Goal: Obtain resource: Download file/media

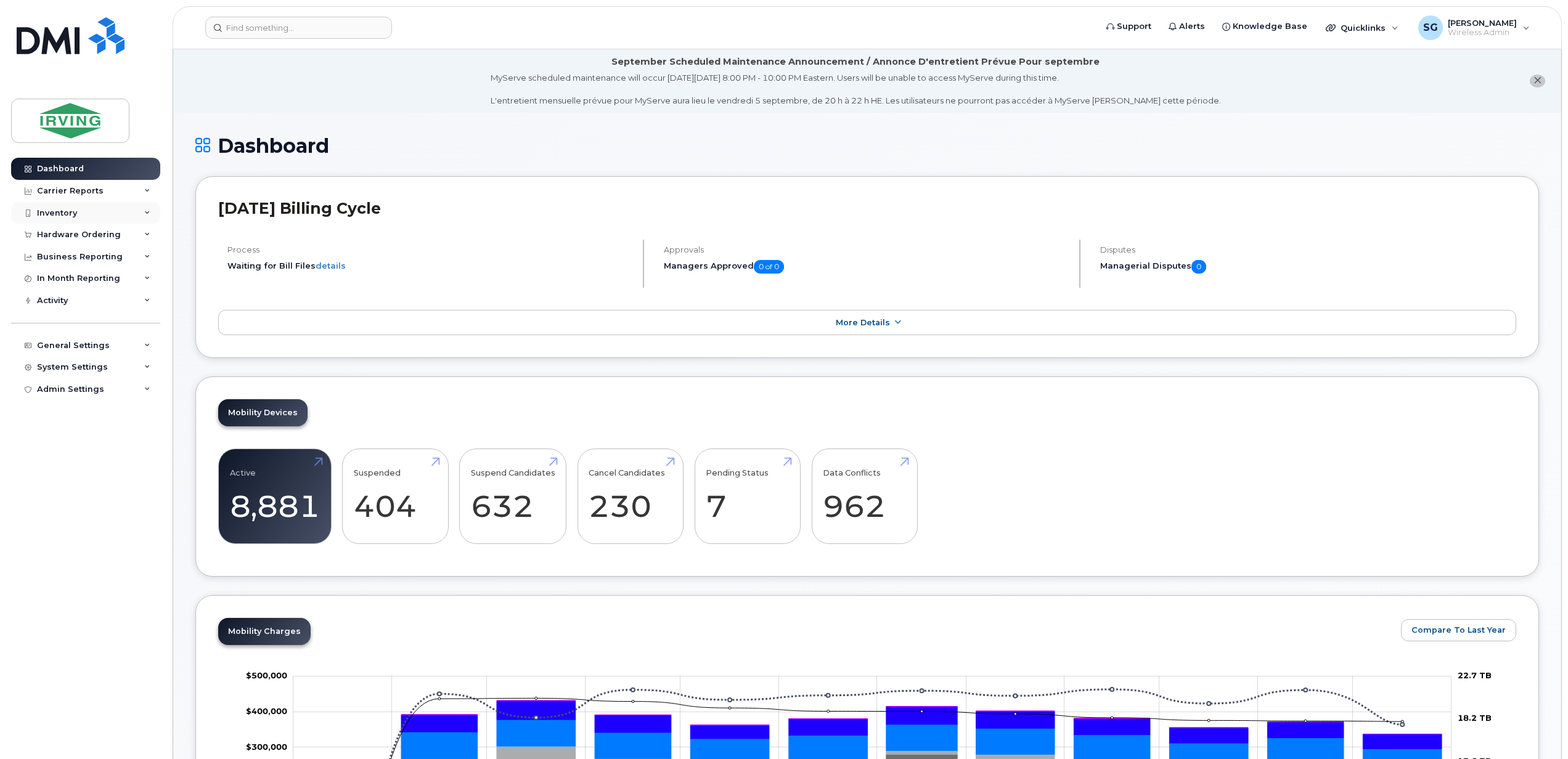
click at [144, 213] on icon at bounding box center [147, 213] width 6 height 6
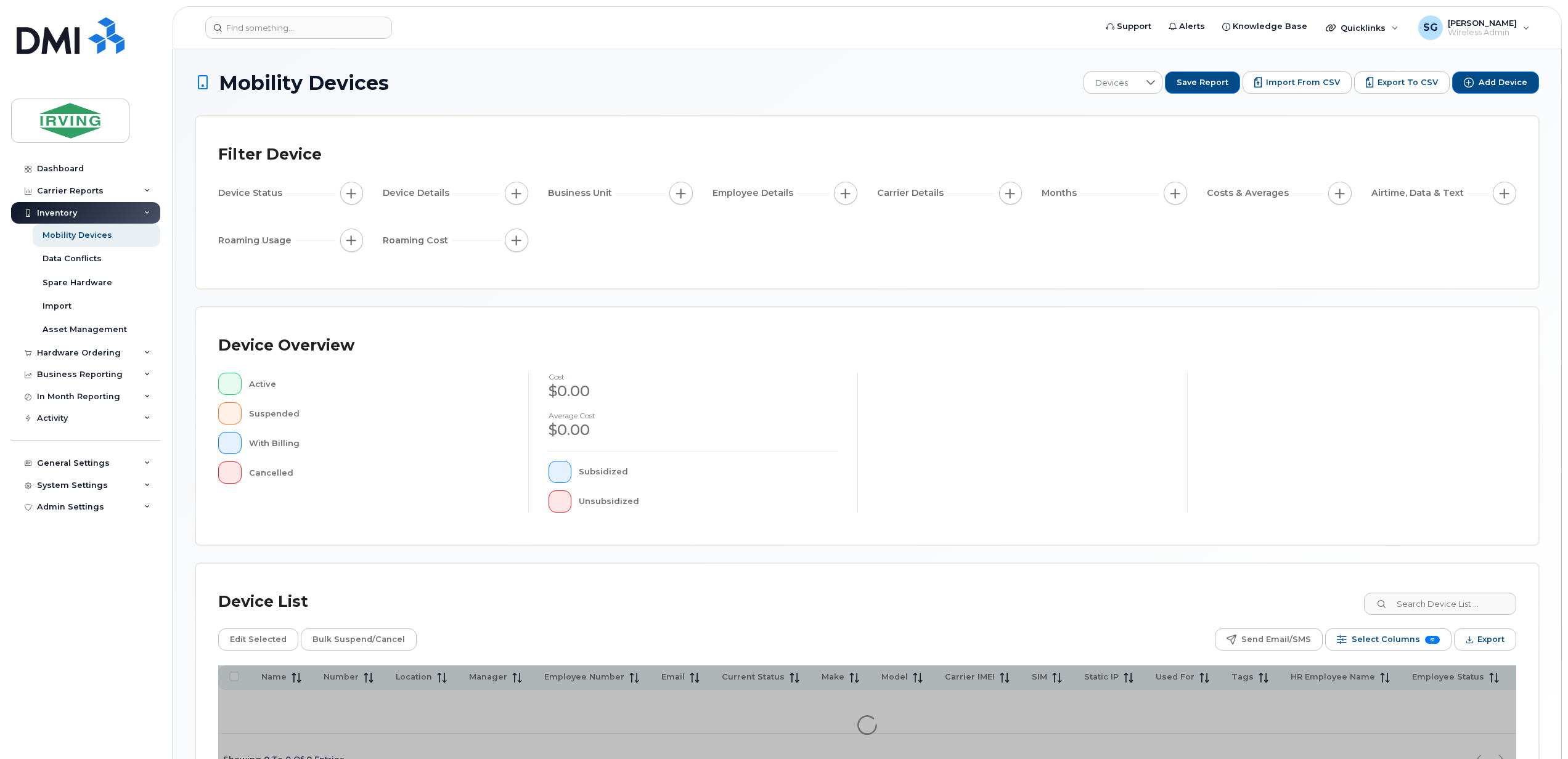
click at [1058, 561] on div "Mobility Devices Devices Save Report Import from CSV Export to CSV Add Device F…" at bounding box center [867, 428] width 1344 height 714
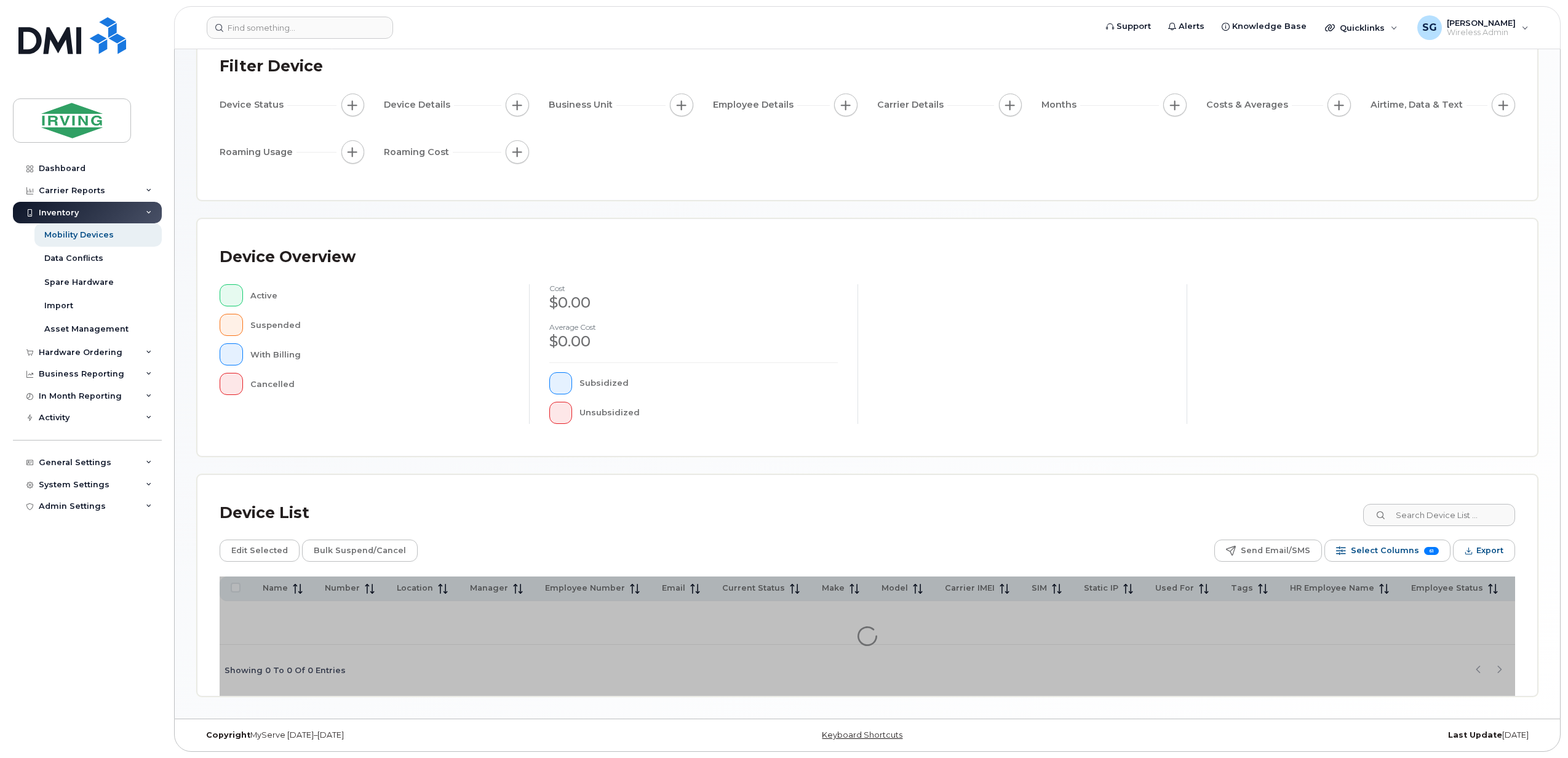
scroll to position [92, 0]
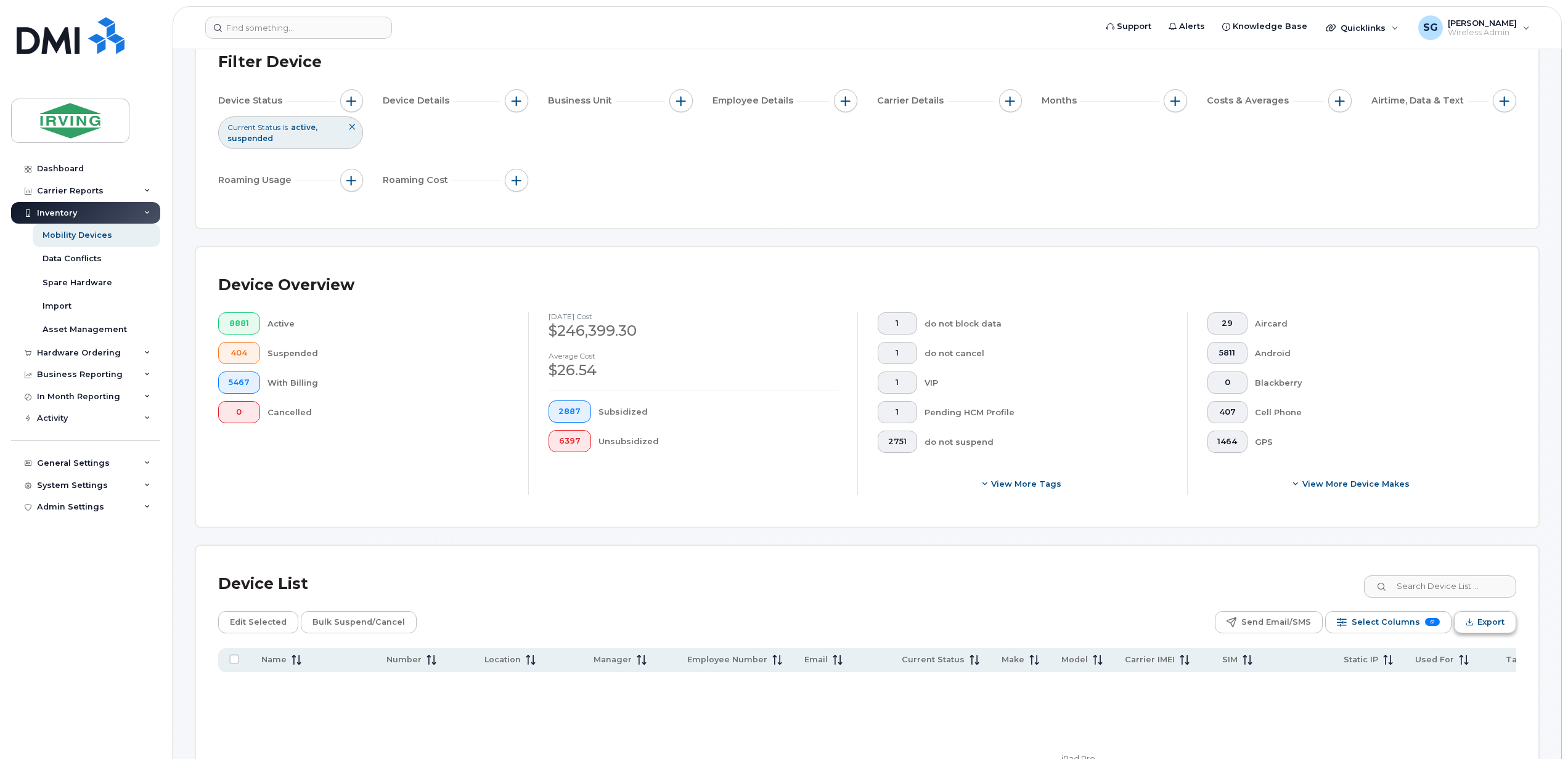
click at [1485, 625] on span "Export" at bounding box center [1491, 622] width 27 height 19
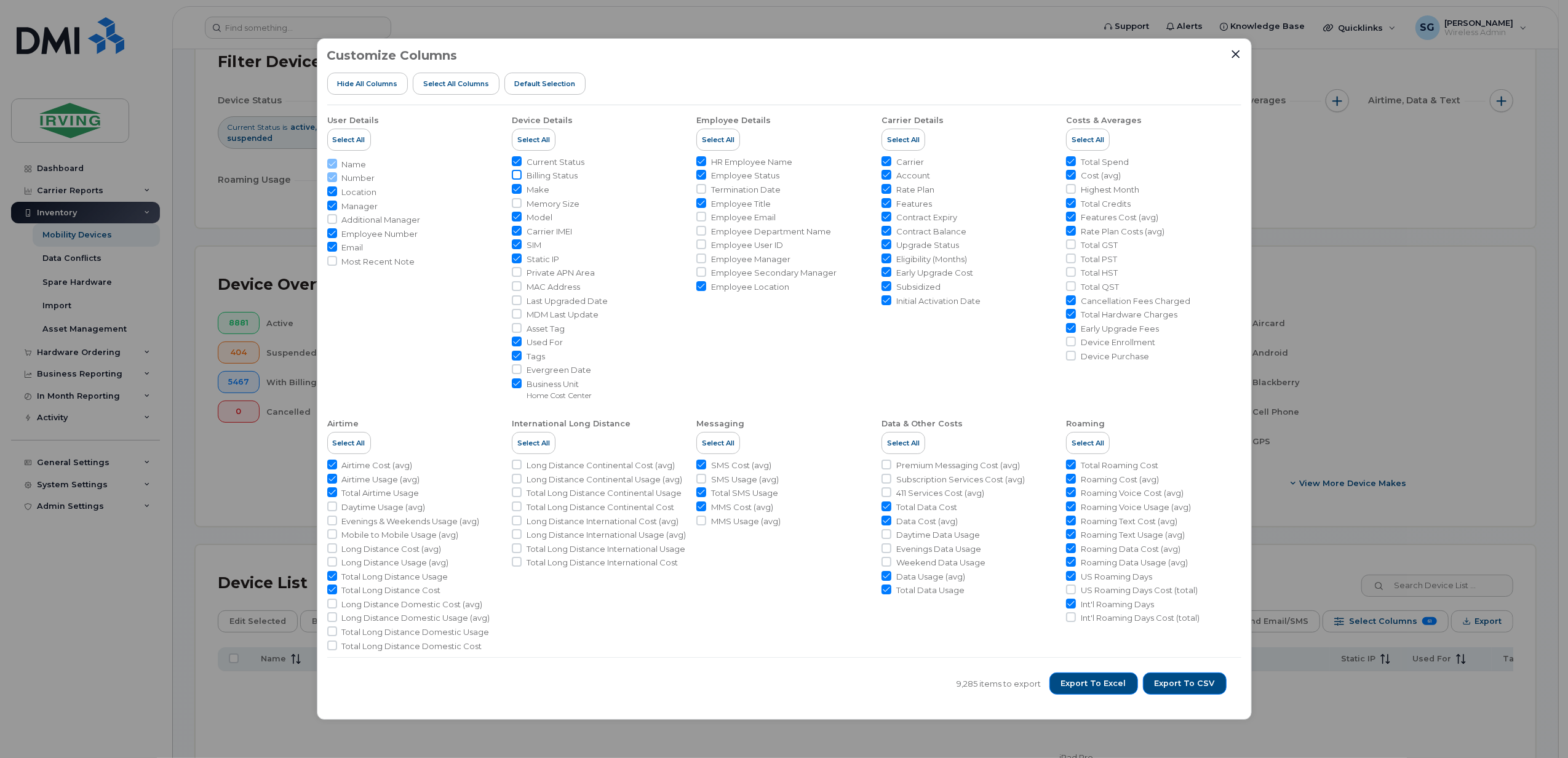
click at [513, 173] on input "Billing Status" at bounding box center [517, 175] width 10 height 10
checkbox input "true"
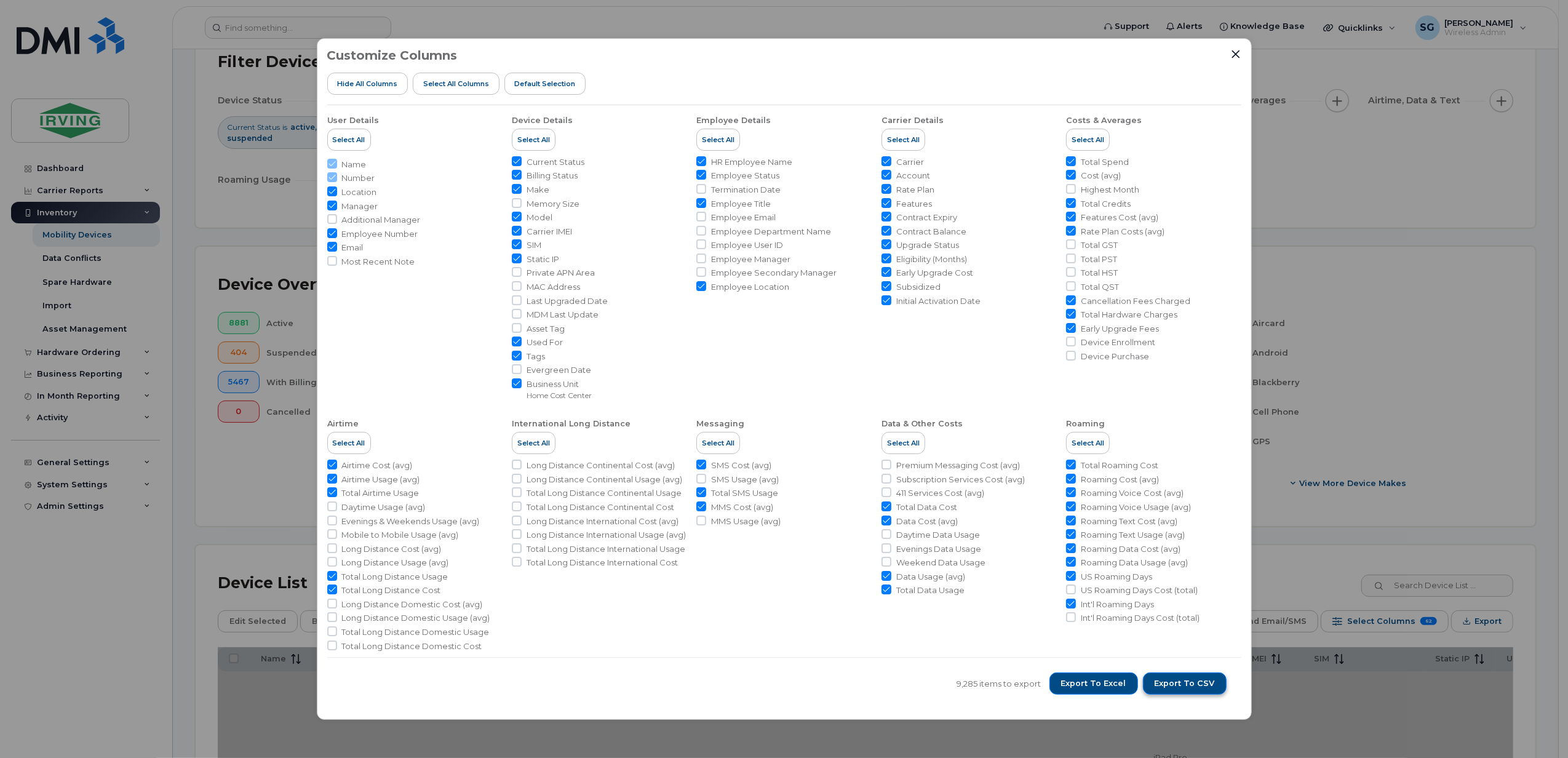
click at [1186, 682] on span "Export to CSV" at bounding box center [1184, 684] width 61 height 11
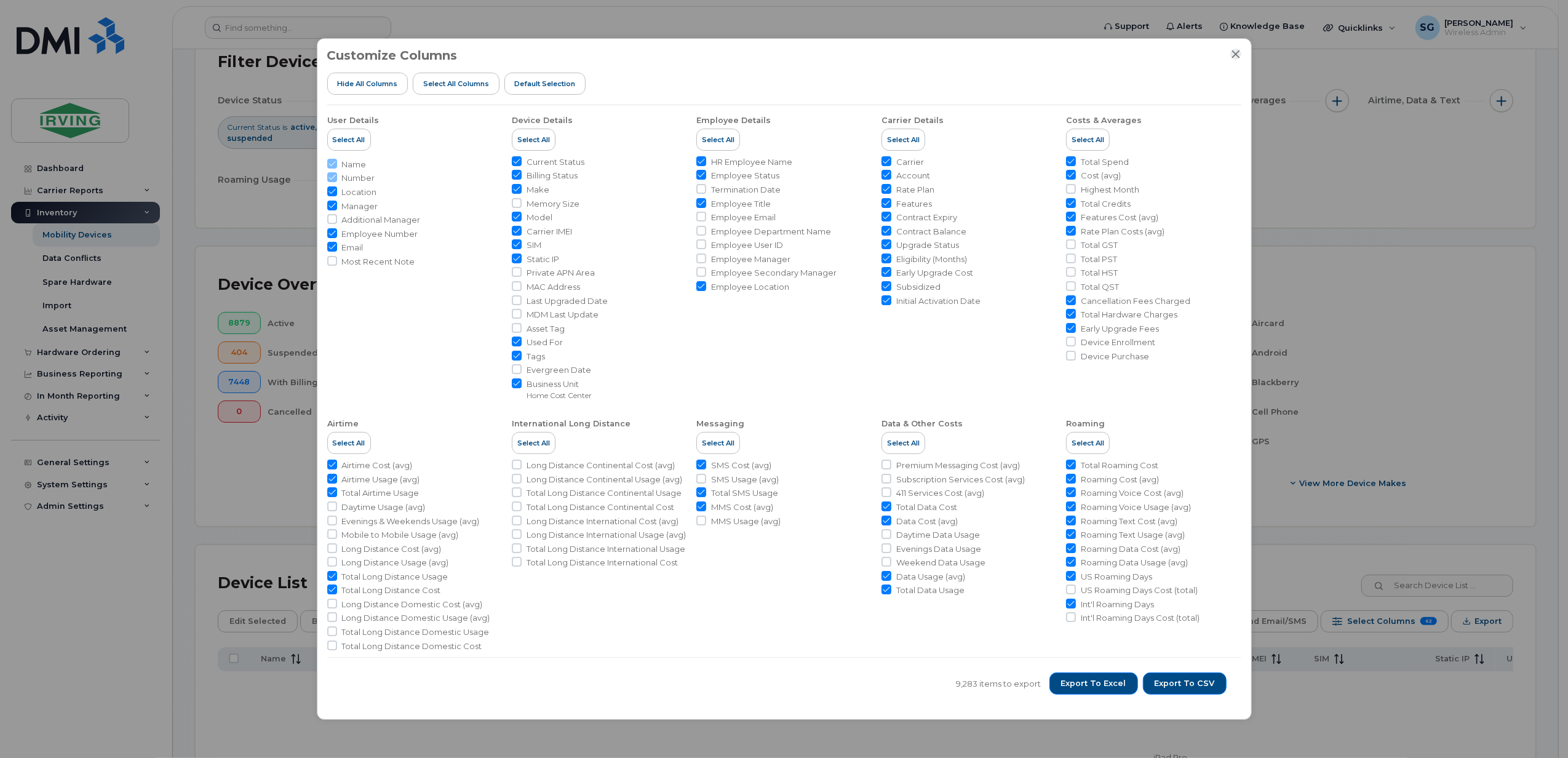
click at [1231, 51] on icon "Close" at bounding box center [1236, 54] width 10 height 10
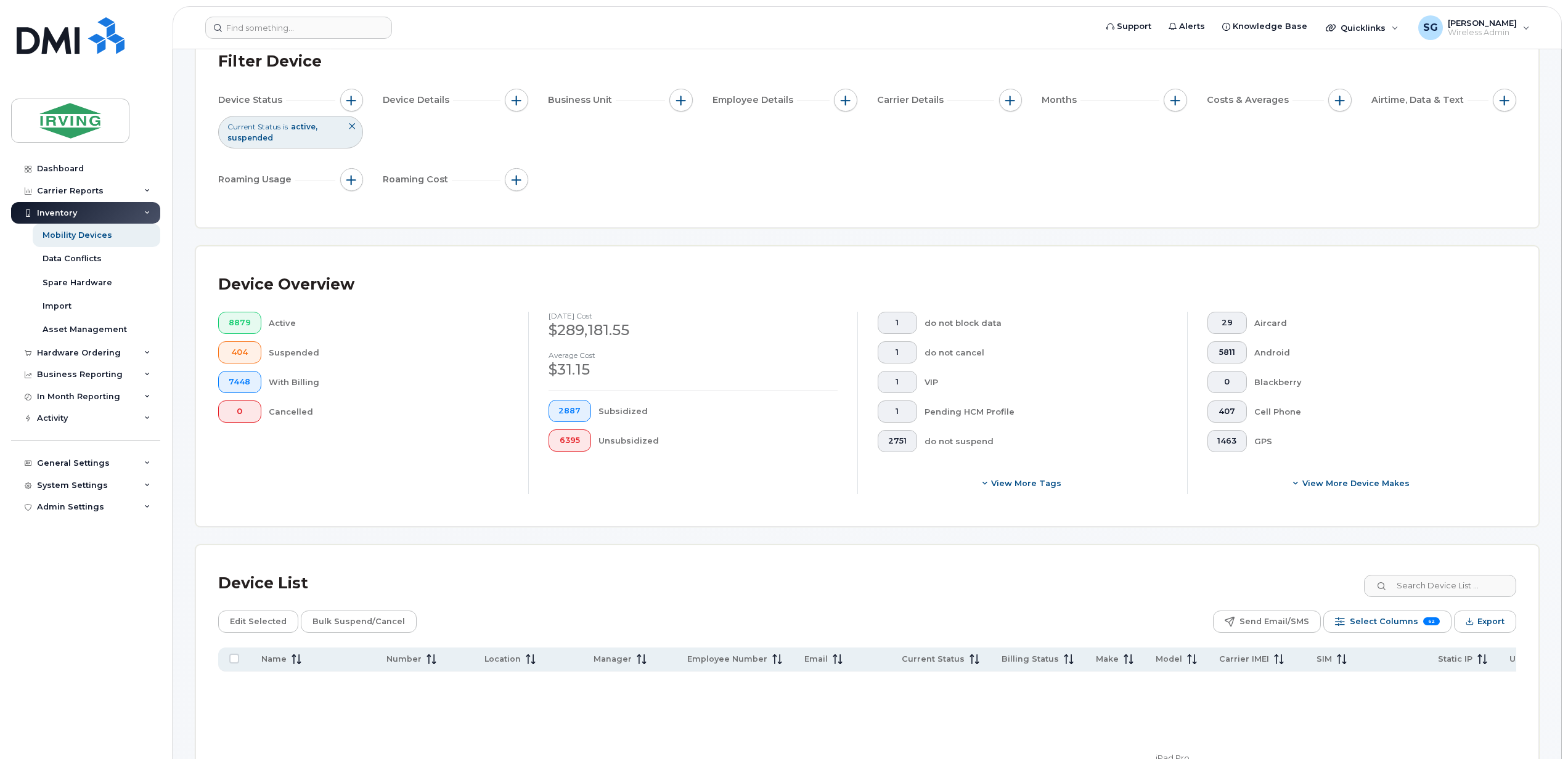
scroll to position [92, 0]
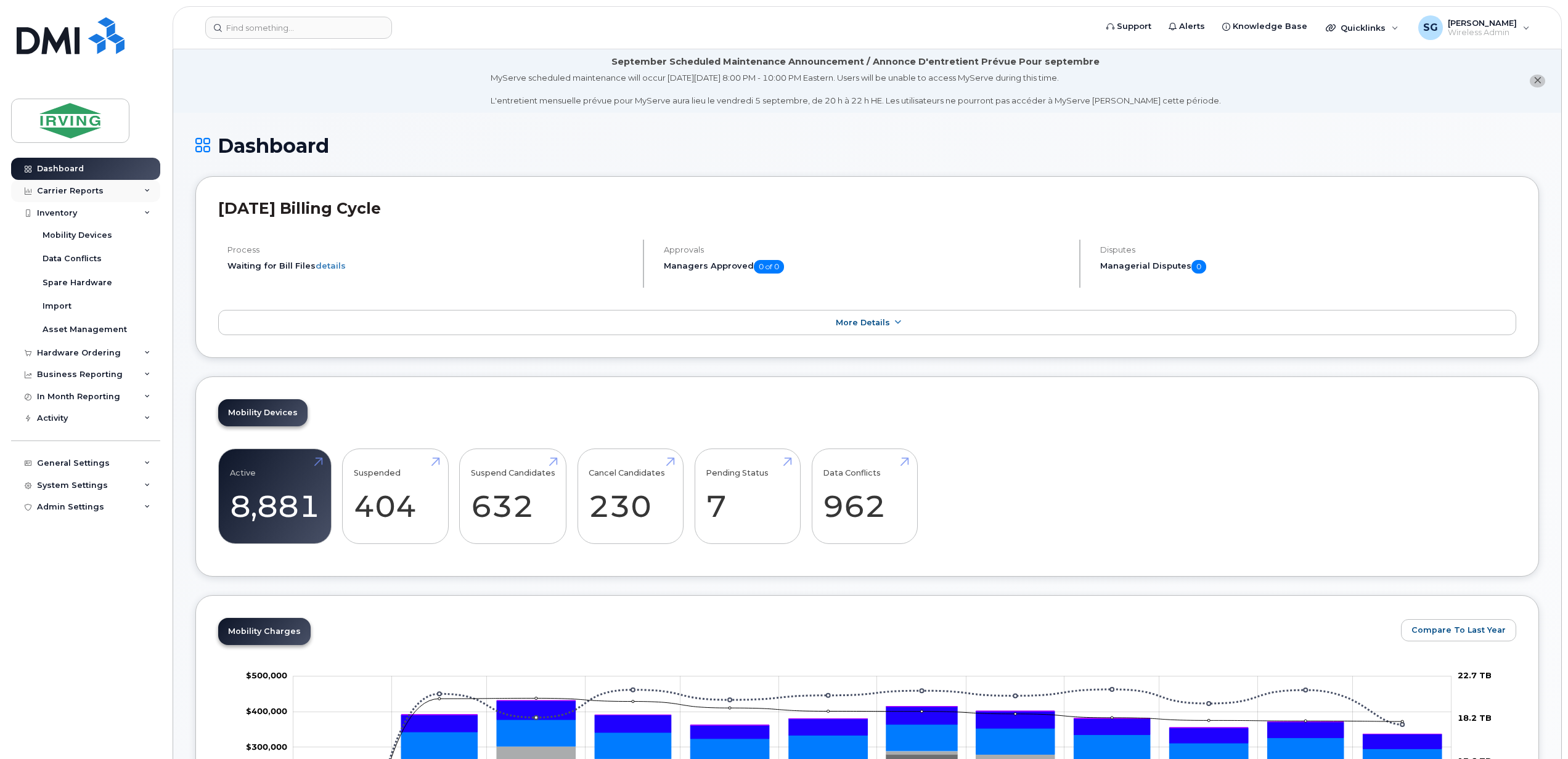
click at [65, 192] on div "Carrier Reports" at bounding box center [70, 191] width 66 height 10
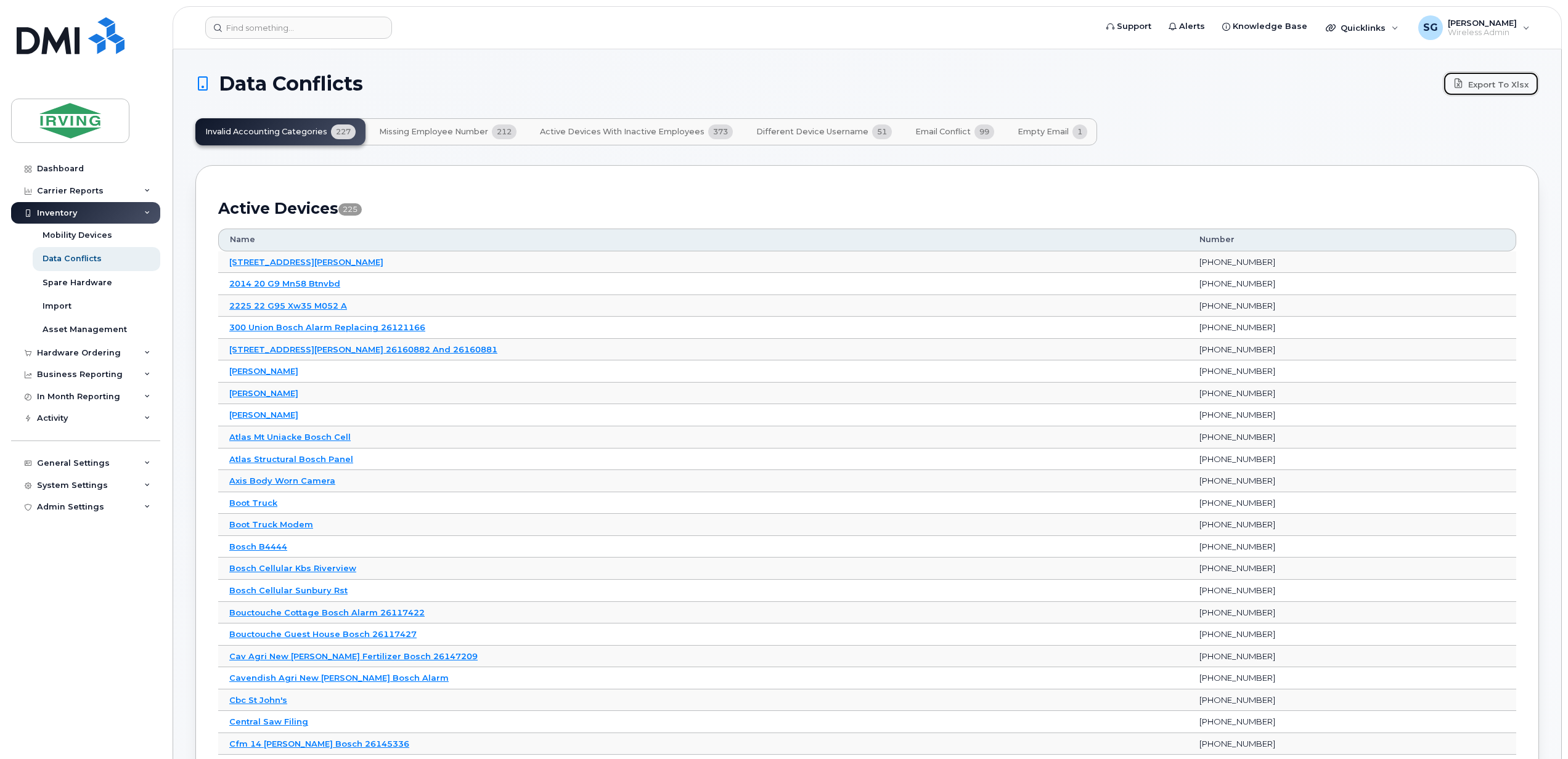
drag, startPoint x: 1468, startPoint y: 82, endPoint x: 1327, endPoint y: 97, distance: 141.8
click at [1468, 82] on link "Export to Xlsx" at bounding box center [1490, 84] width 96 height 25
drag, startPoint x: 430, startPoint y: 133, endPoint x: 399, endPoint y: 159, distance: 40.5
click at [412, 133] on span "Missing Employee Number" at bounding box center [434, 132] width 109 height 10
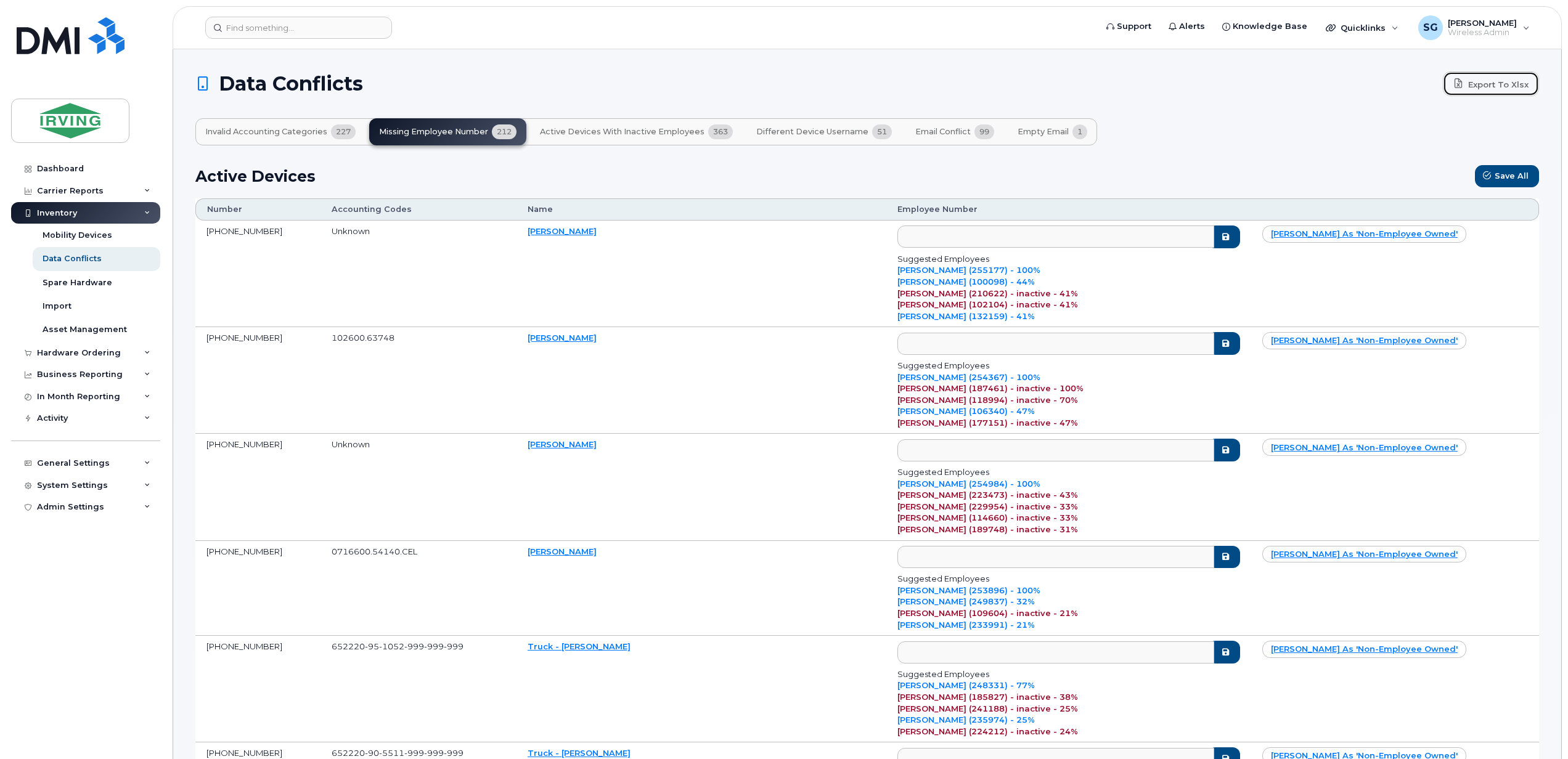
drag, startPoint x: 1480, startPoint y: 89, endPoint x: 1433, endPoint y: 65, distance: 52.8
click at [1480, 89] on link "Export to Xlsx" at bounding box center [1490, 84] width 96 height 25
click at [553, 133] on span "Active Devices with Inactive Employees" at bounding box center [622, 132] width 164 height 10
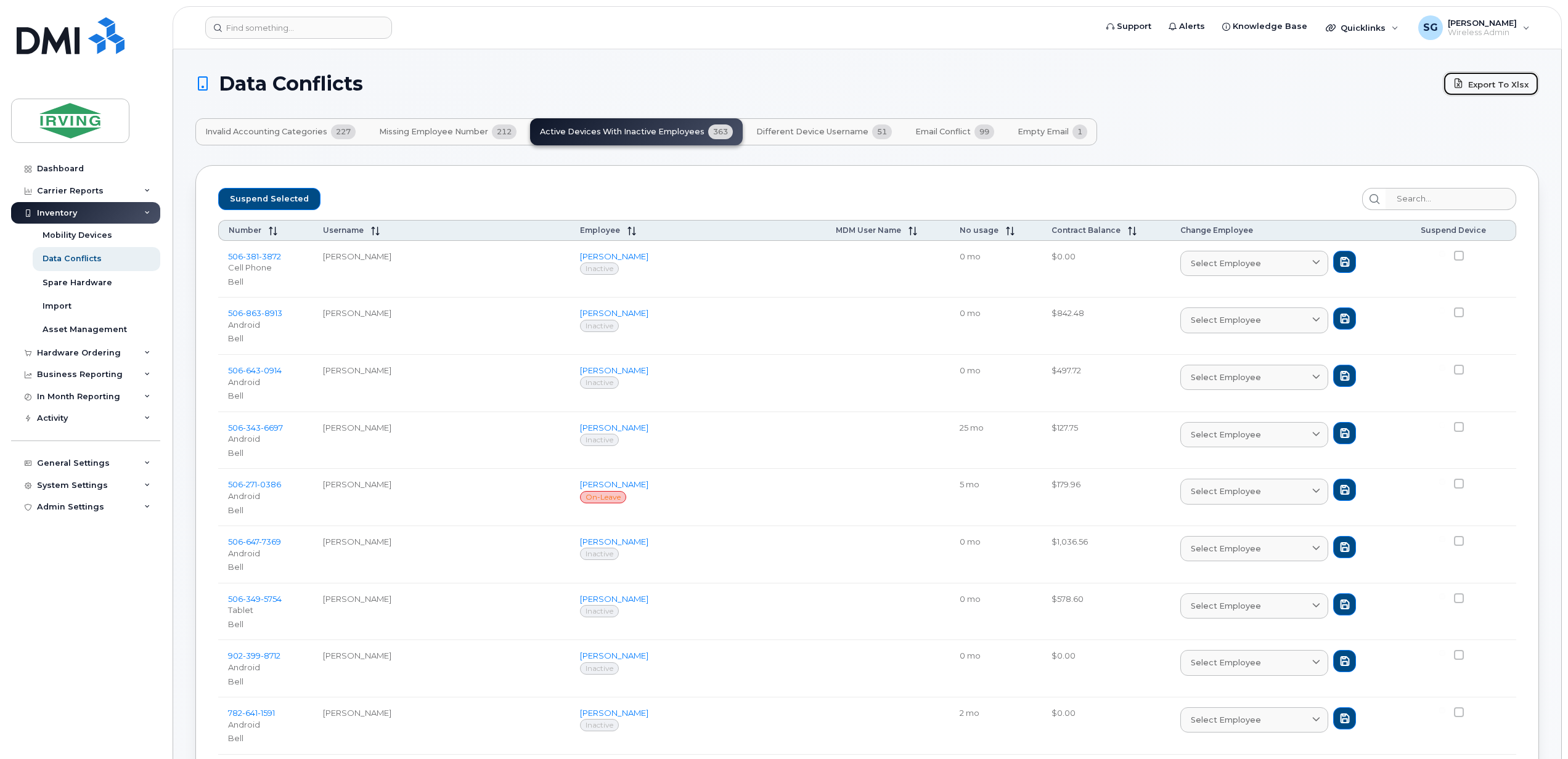
drag, startPoint x: 1499, startPoint y: 91, endPoint x: 1492, endPoint y: 91, distance: 7.0
click at [1499, 91] on link "Export to Xlsx" at bounding box center [1490, 84] width 96 height 25
click at [773, 133] on span "Different Device Username" at bounding box center [812, 132] width 112 height 10
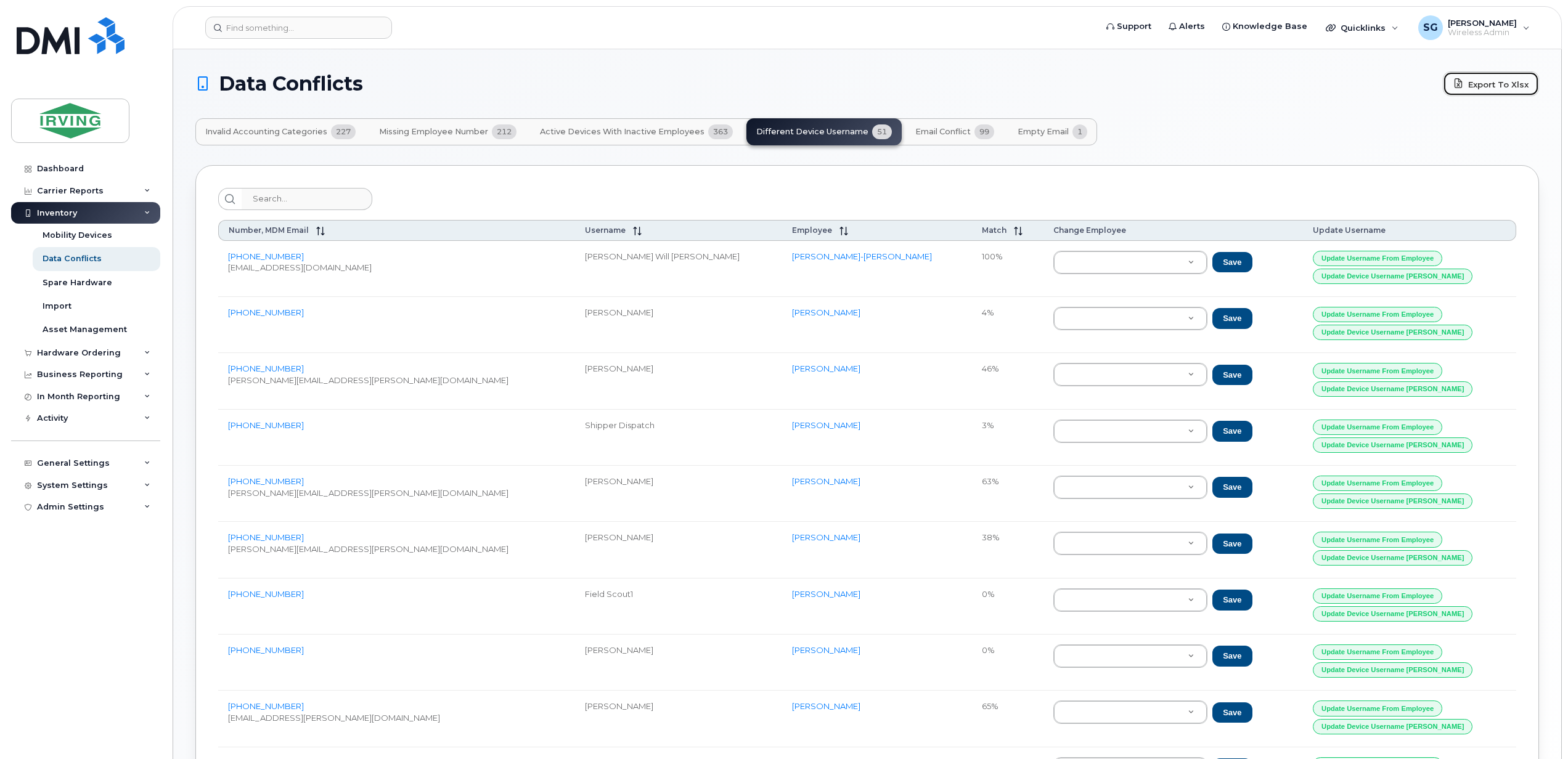
click at [1467, 81] on link "Export to Xlsx" at bounding box center [1490, 84] width 96 height 25
click at [938, 136] on span "Email Conflict" at bounding box center [943, 132] width 56 height 10
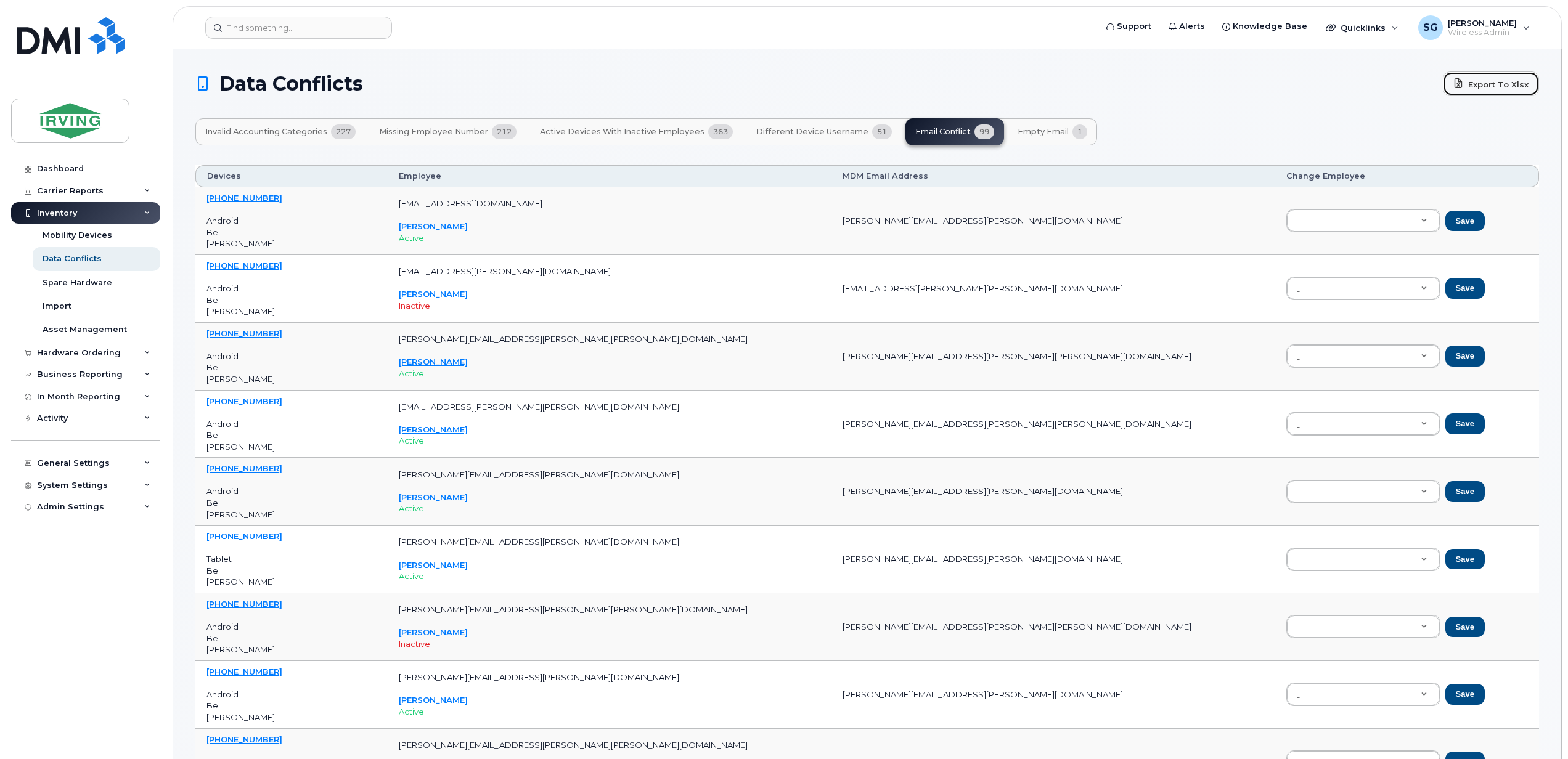
click at [1507, 89] on link "Export to Xlsx" at bounding box center [1490, 84] width 96 height 25
click at [1086, 89] on h1 "Data Conflicts" at bounding box center [815, 84] width 1241 height 20
click at [1042, 136] on span "Empty Email" at bounding box center [1043, 132] width 51 height 10
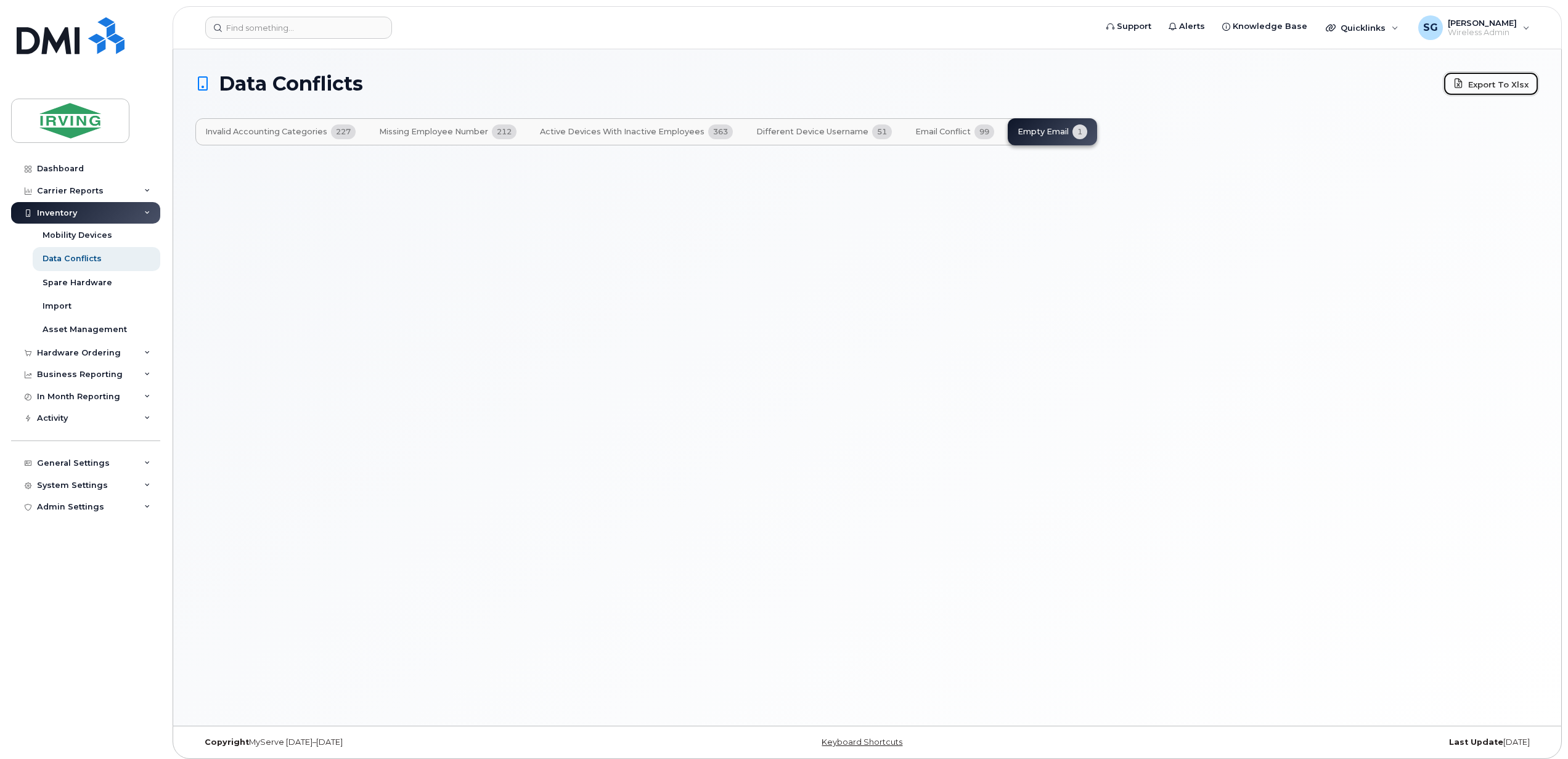
click at [1477, 79] on link "Export to Xlsx" at bounding box center [1490, 84] width 96 height 25
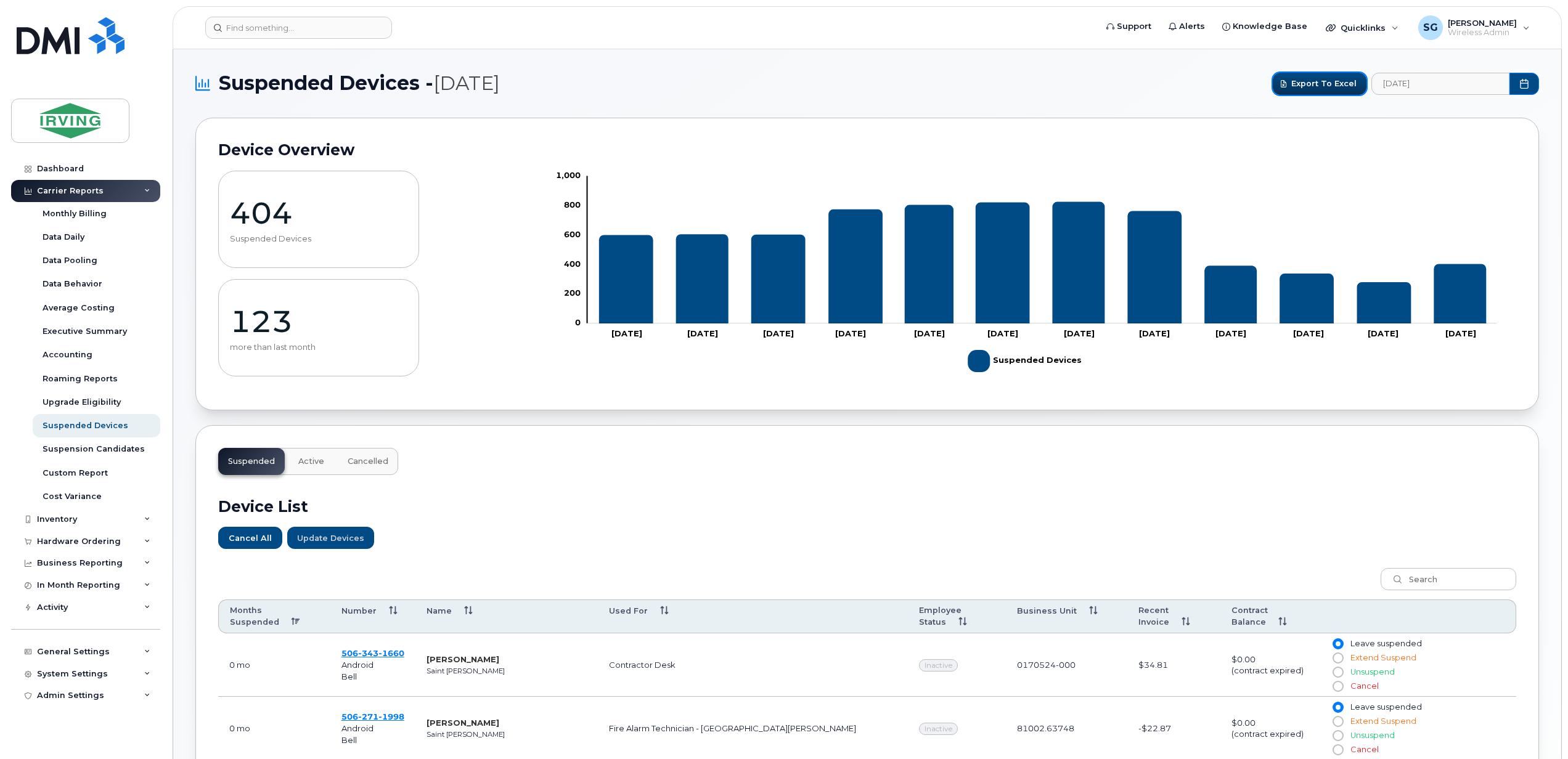
click at [1307, 87] on span "Export to Excel" at bounding box center [1323, 84] width 65 height 11
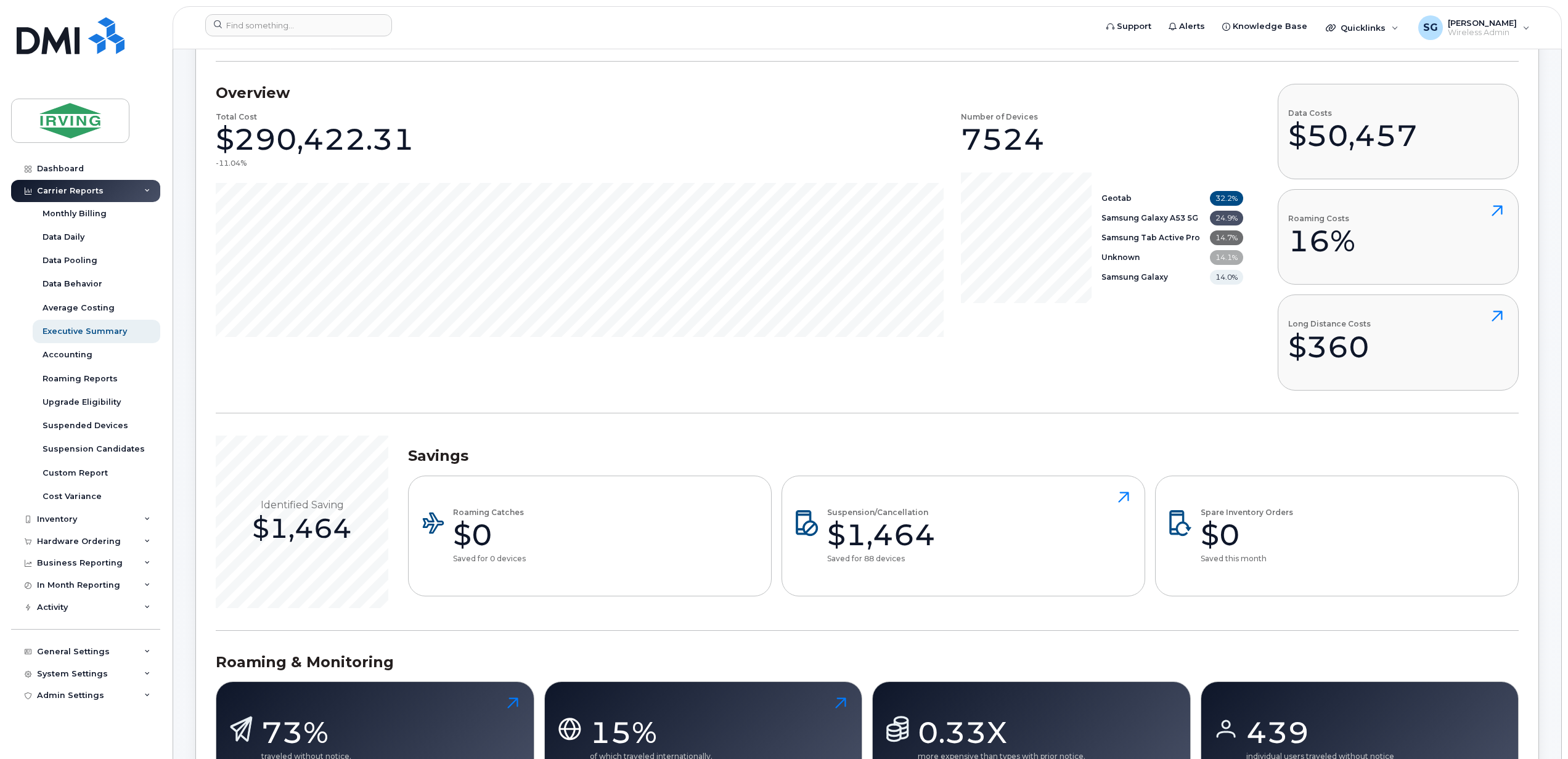
scroll to position [575, 0]
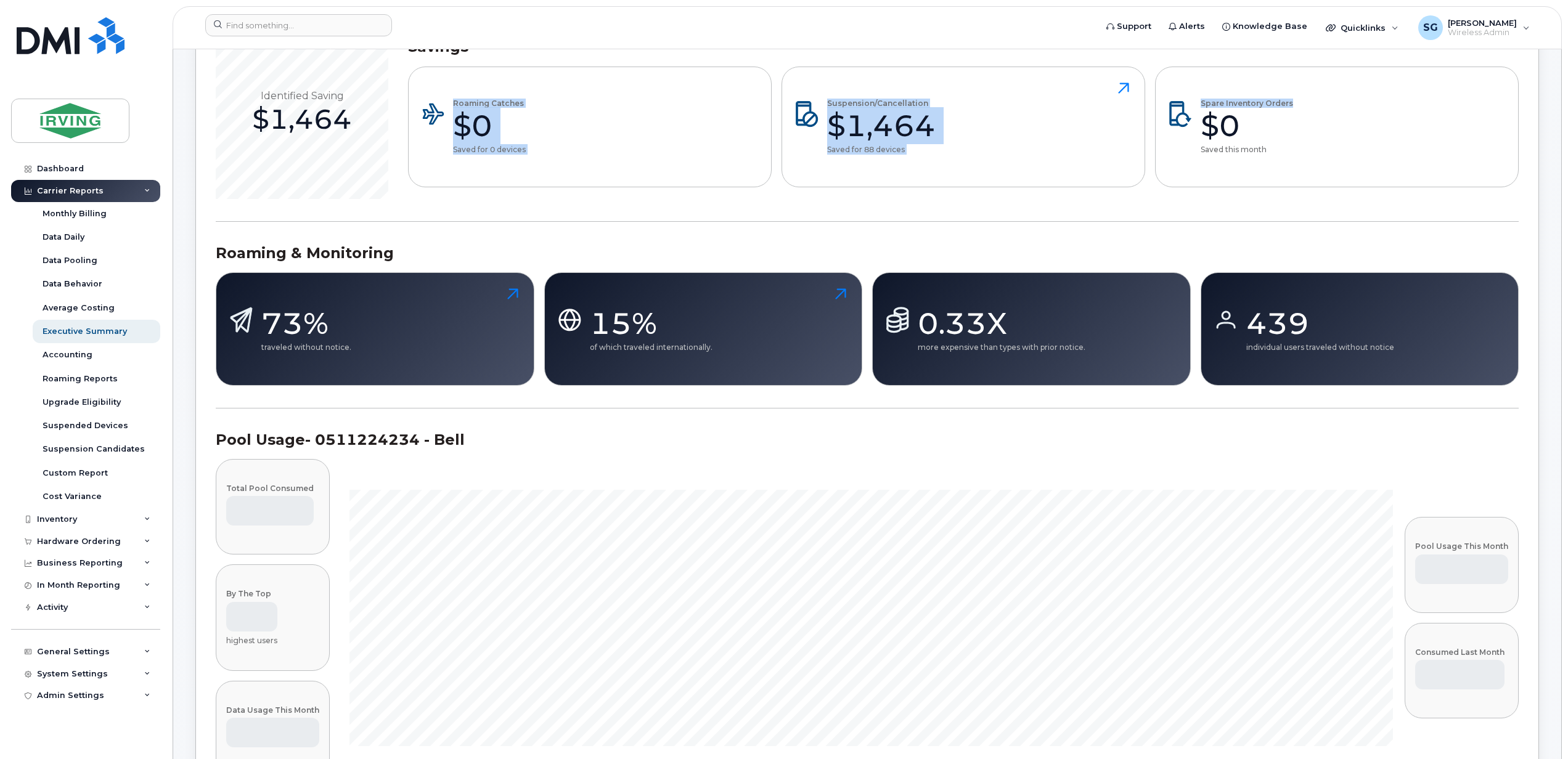
drag, startPoint x: 1564, startPoint y: 38, endPoint x: 1577, endPoint y: 94, distance: 57.5
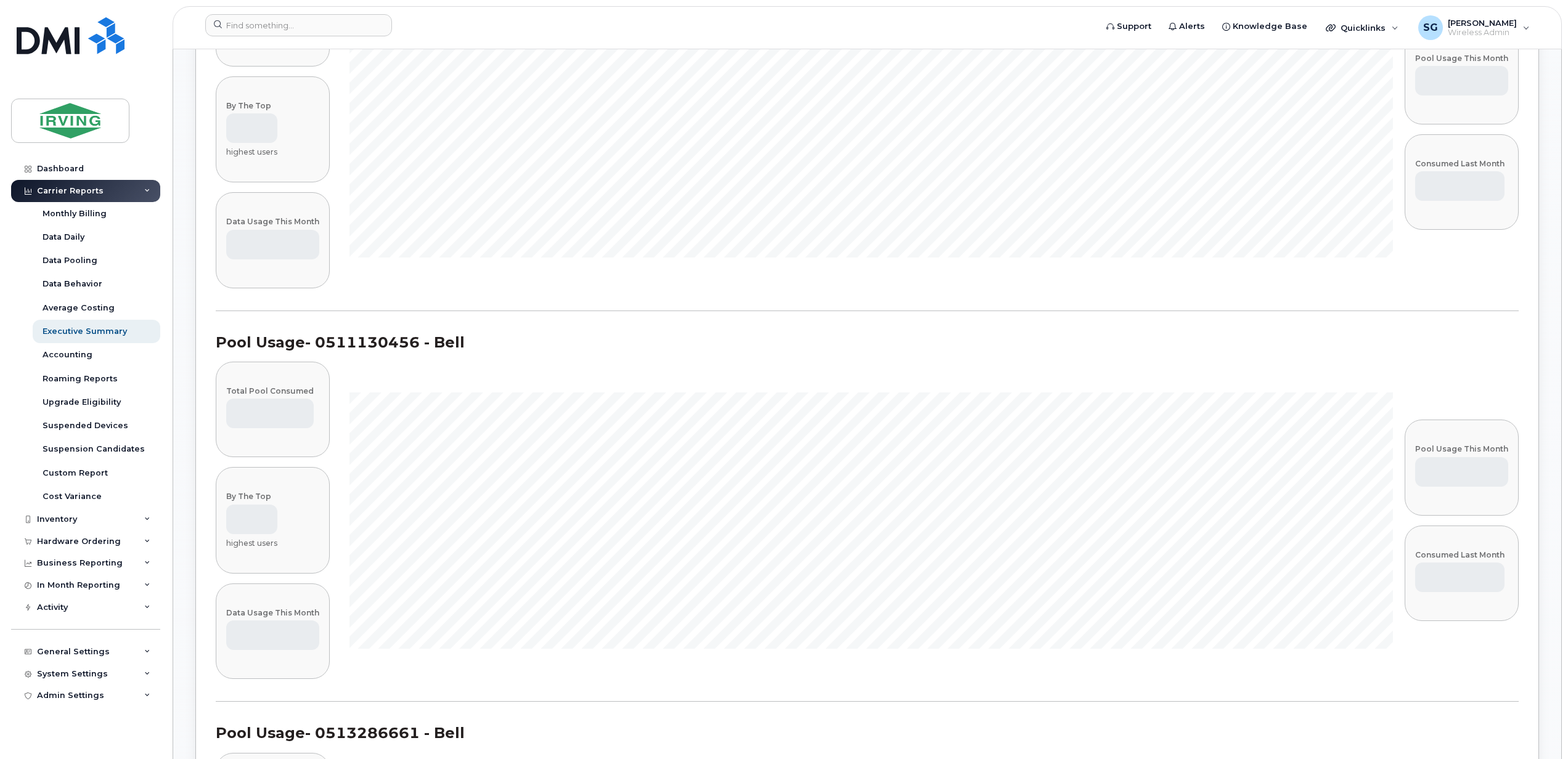
scroll to position [6326, 0]
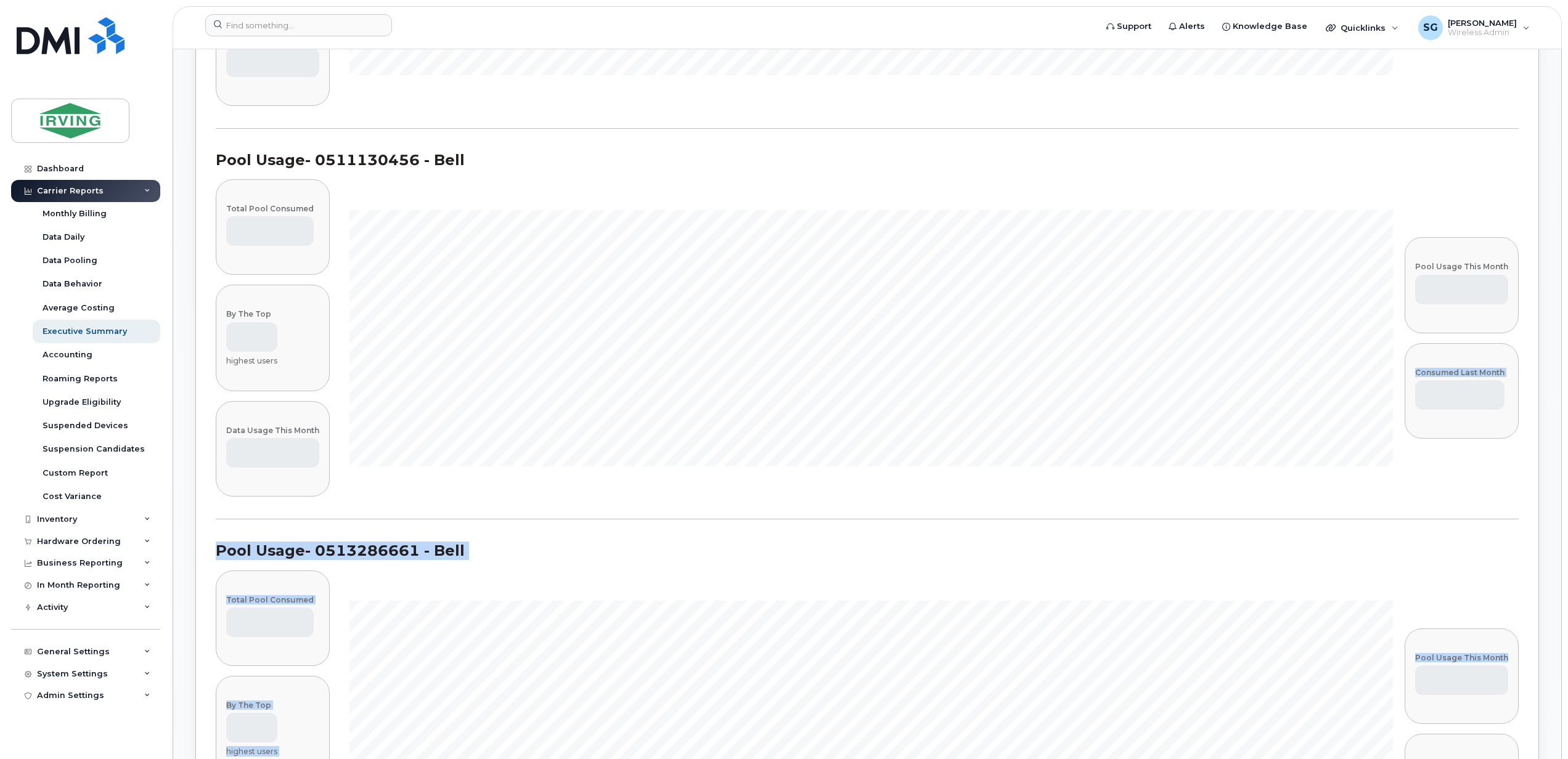
drag, startPoint x: 1566, startPoint y: 248, endPoint x: 1594, endPoint y: 693, distance: 445.9
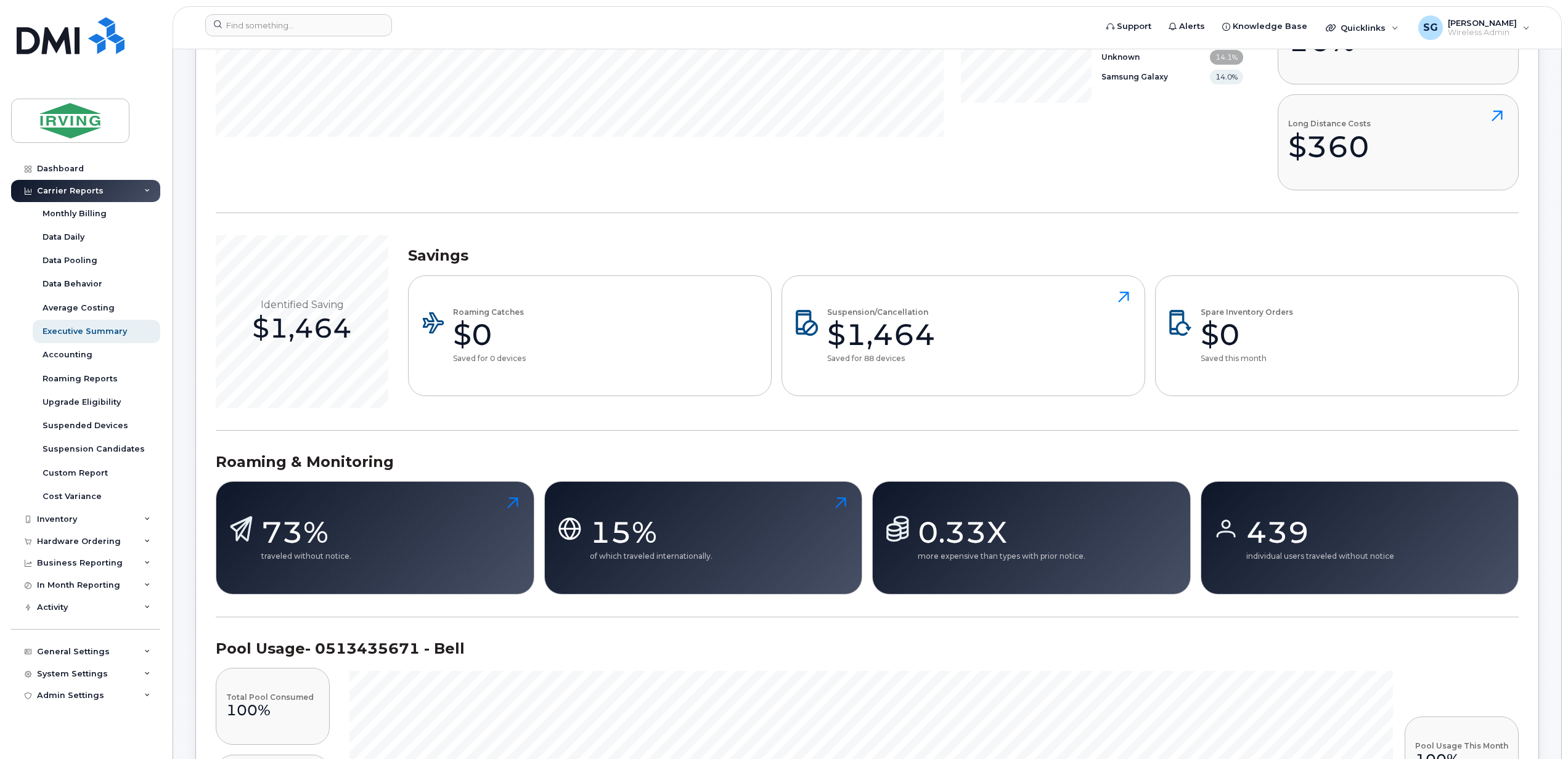
scroll to position [0, 0]
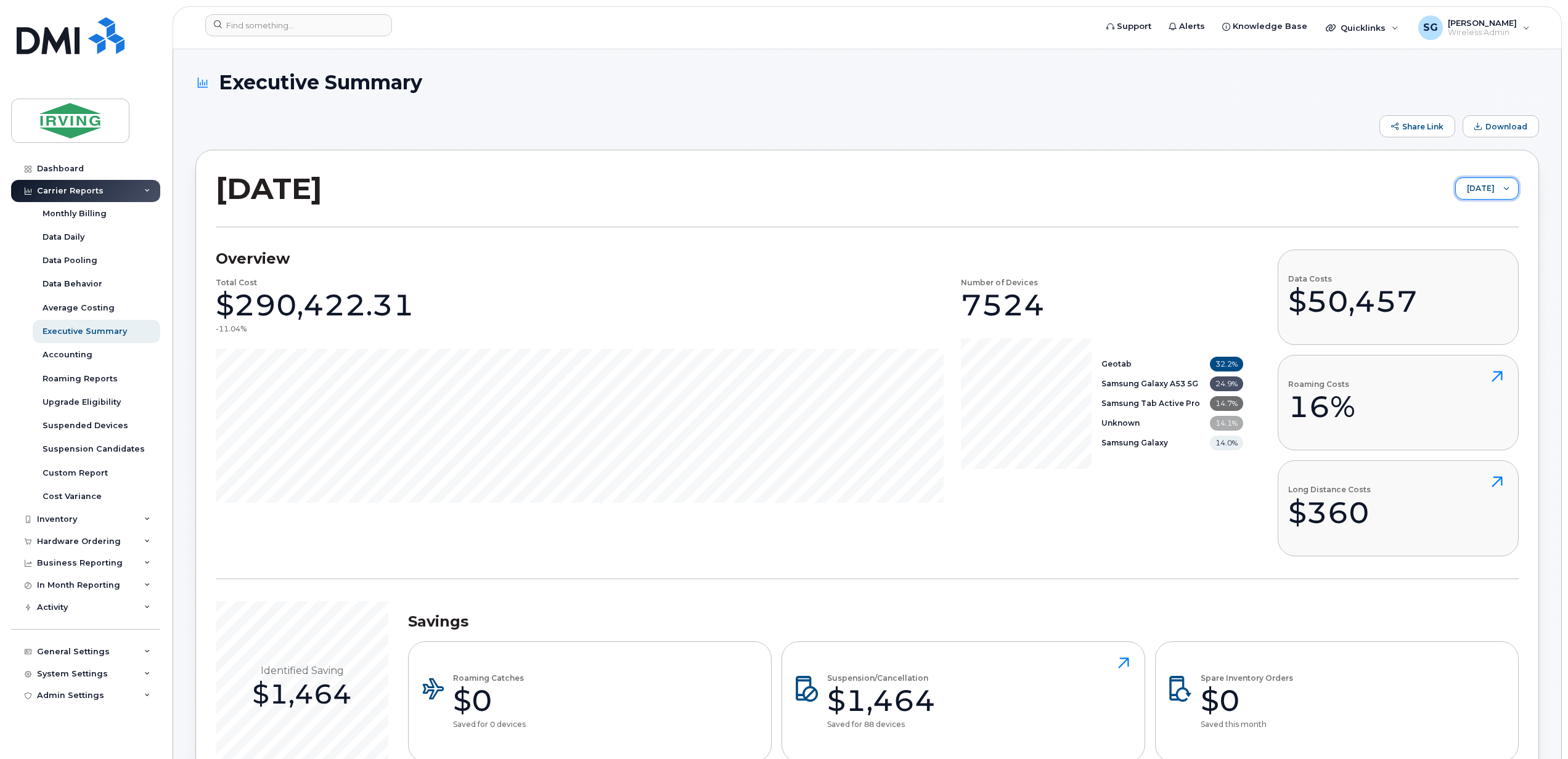
click at [1479, 189] on span "[DATE]" at bounding box center [1475, 189] width 39 height 22
click at [1457, 235] on span "[DATE]" at bounding box center [1457, 236] width 26 height 11
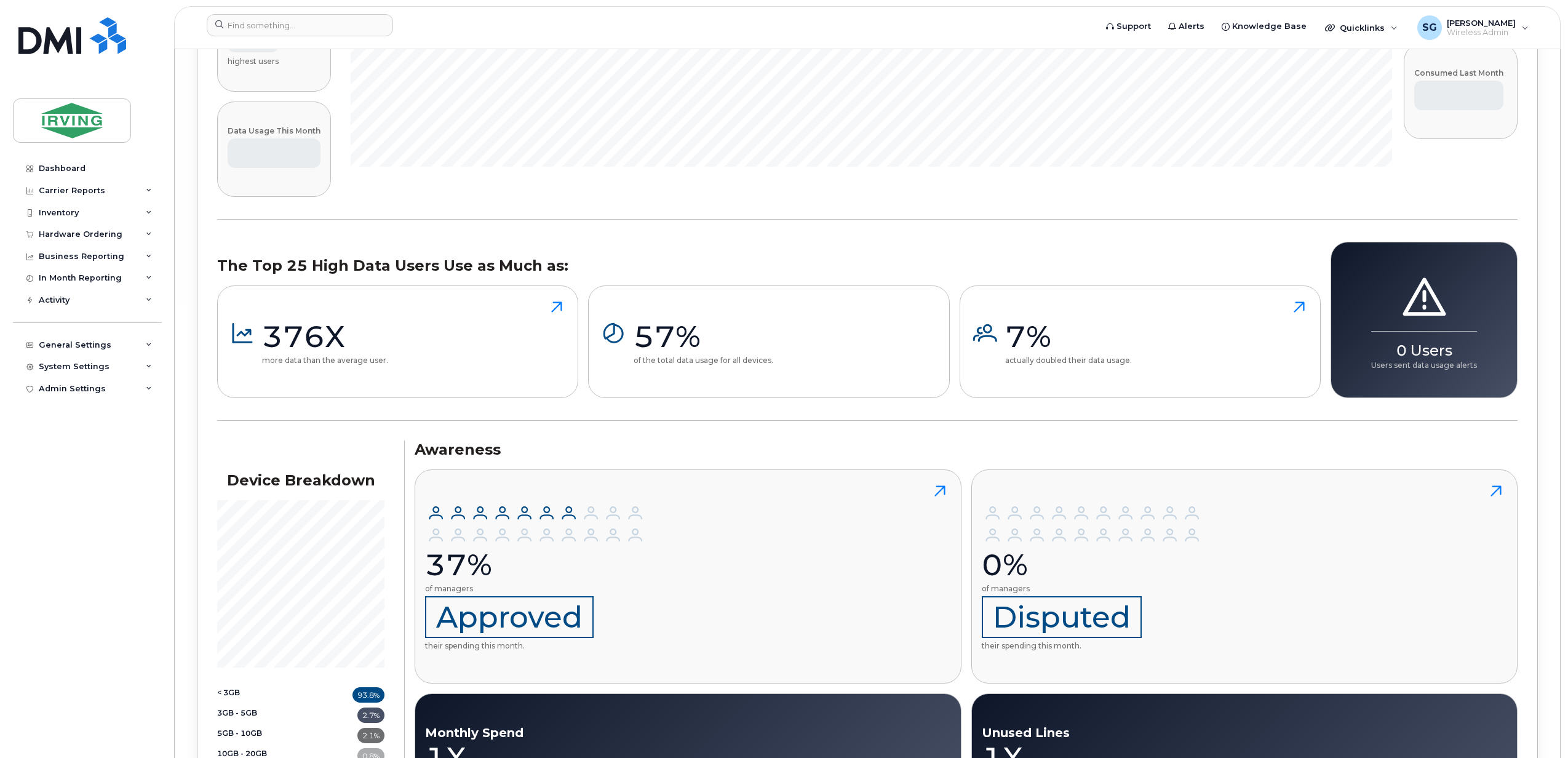
scroll to position [22454, 0]
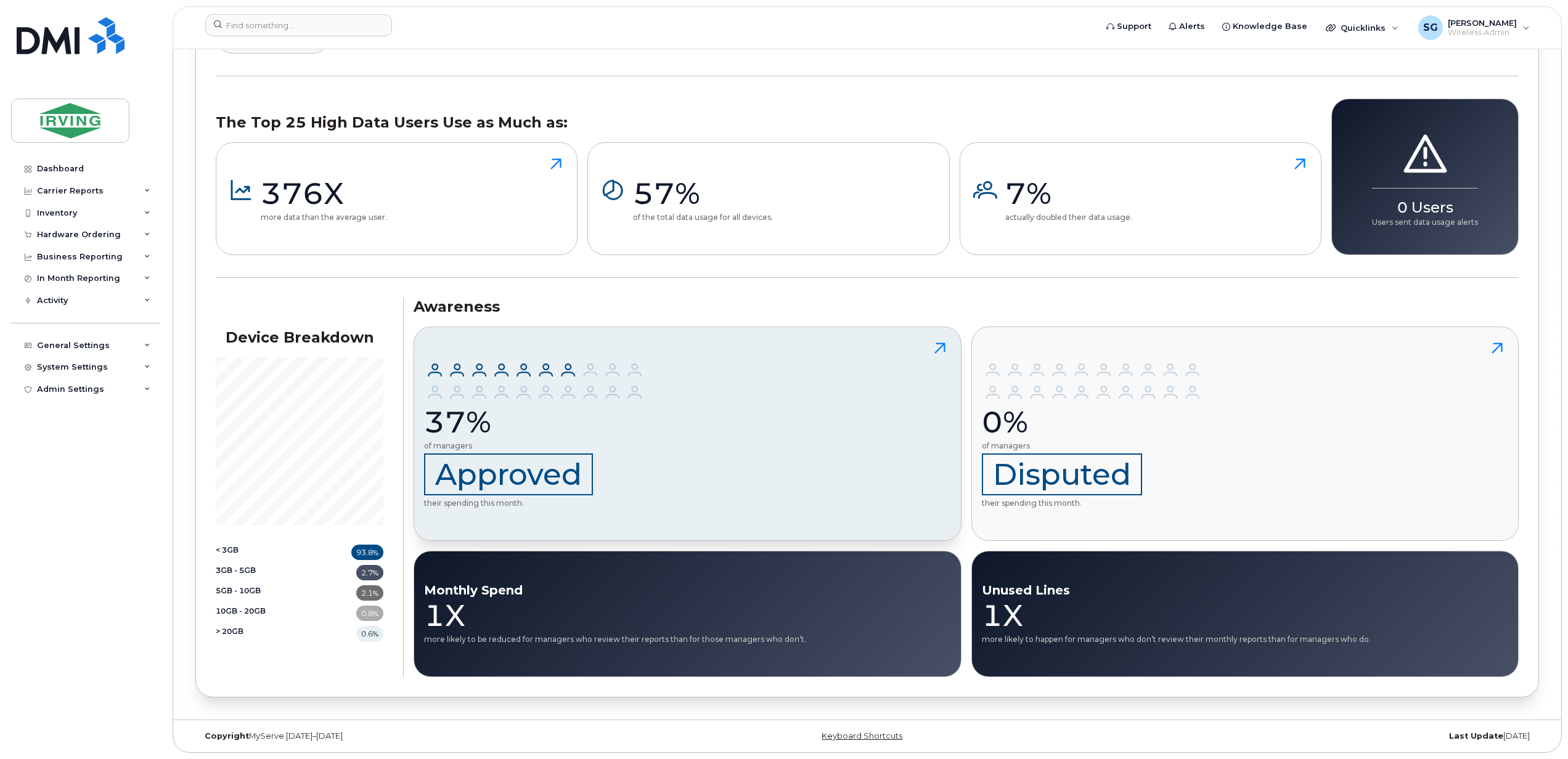
click at [446, 473] on span "Approved" at bounding box center [509, 474] width 169 height 42
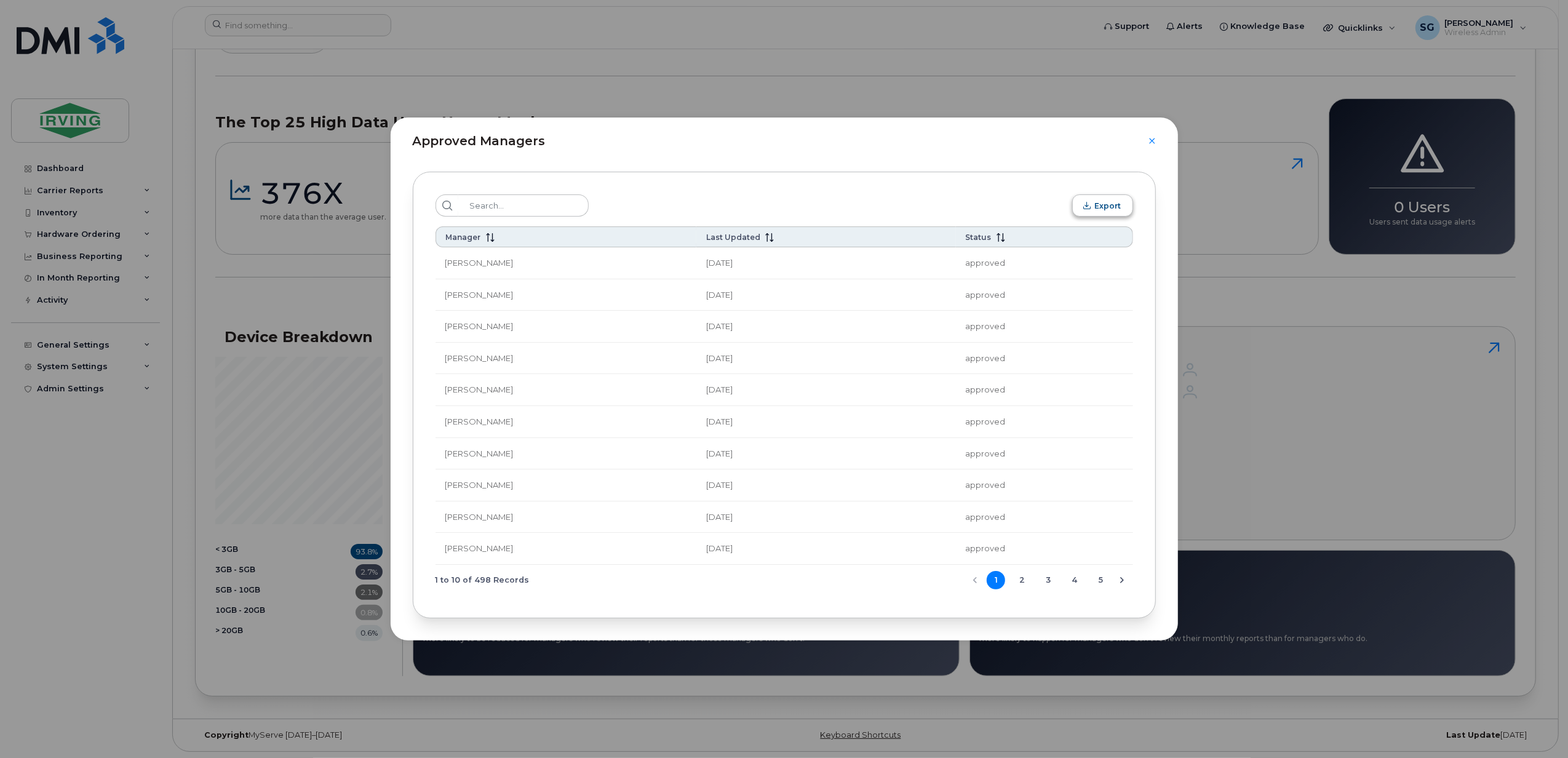
click at [1112, 205] on span "Export" at bounding box center [1108, 205] width 26 height 9
drag, startPoint x: 1148, startPoint y: 136, endPoint x: 1148, endPoint y: 143, distance: 7.0
click at [1149, 136] on icon "Close" at bounding box center [1152, 141] width 7 height 10
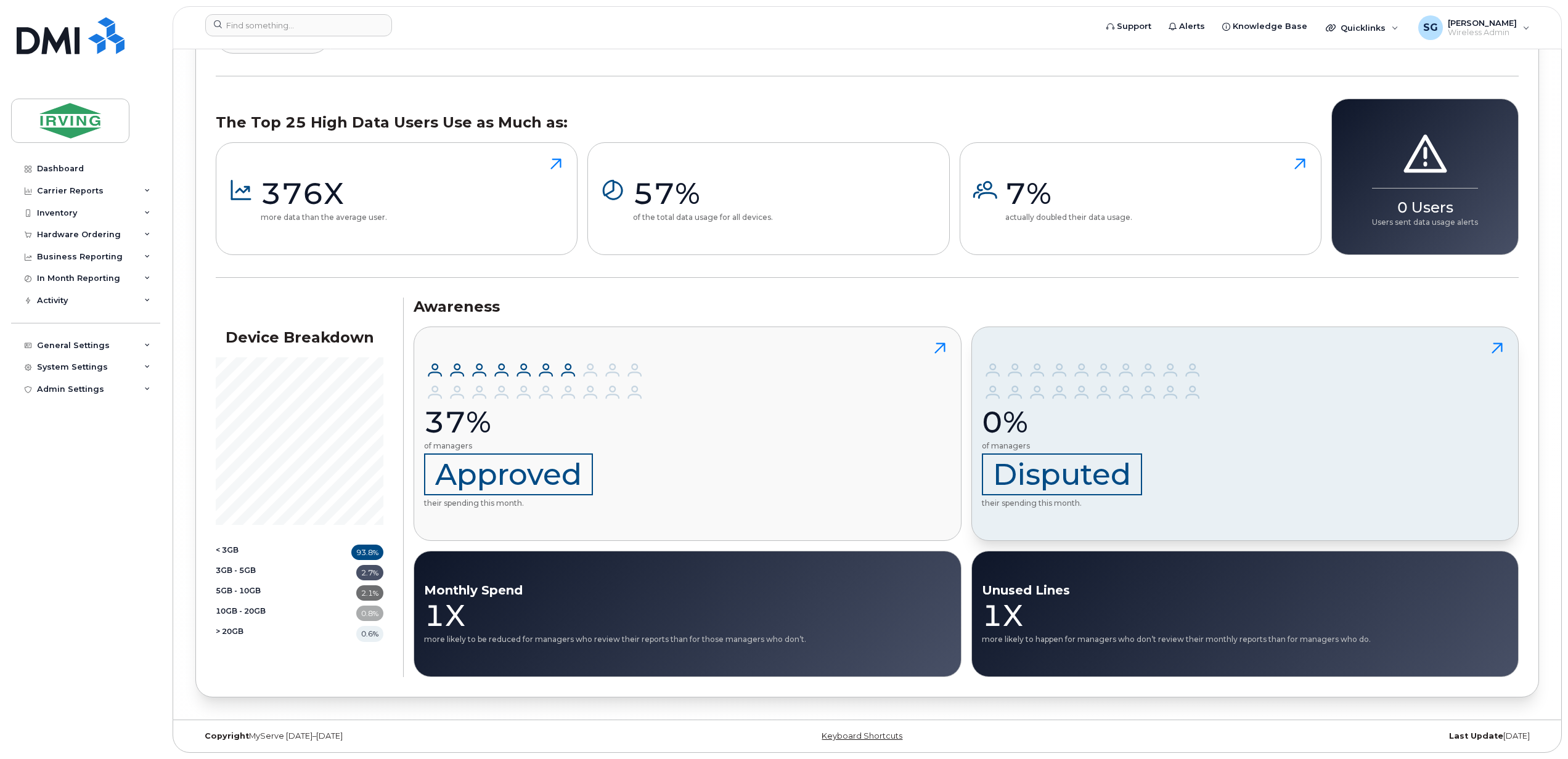
click at [1056, 472] on span "Disputed" at bounding box center [1062, 474] width 160 height 42
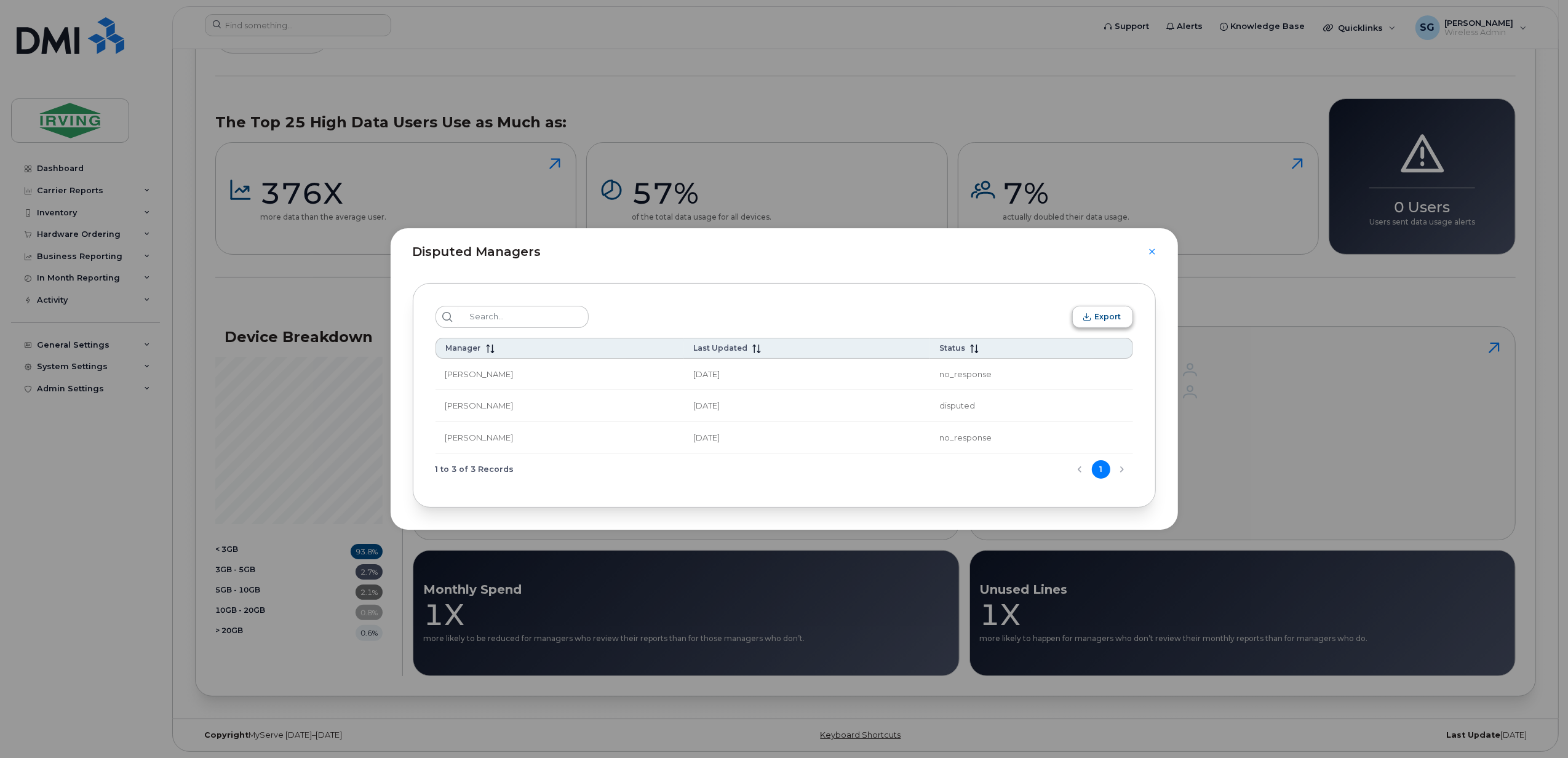
click at [1117, 320] on span "Export" at bounding box center [1108, 316] width 26 height 9
drag, startPoint x: 846, startPoint y: 92, endPoint x: 892, endPoint y: 178, distance: 97.5
click at [846, 92] on div "Disputed Managers Export Manager Last Updated Status [PERSON_NAME] [DATE] no_re…" at bounding box center [784, 379] width 1568 height 758
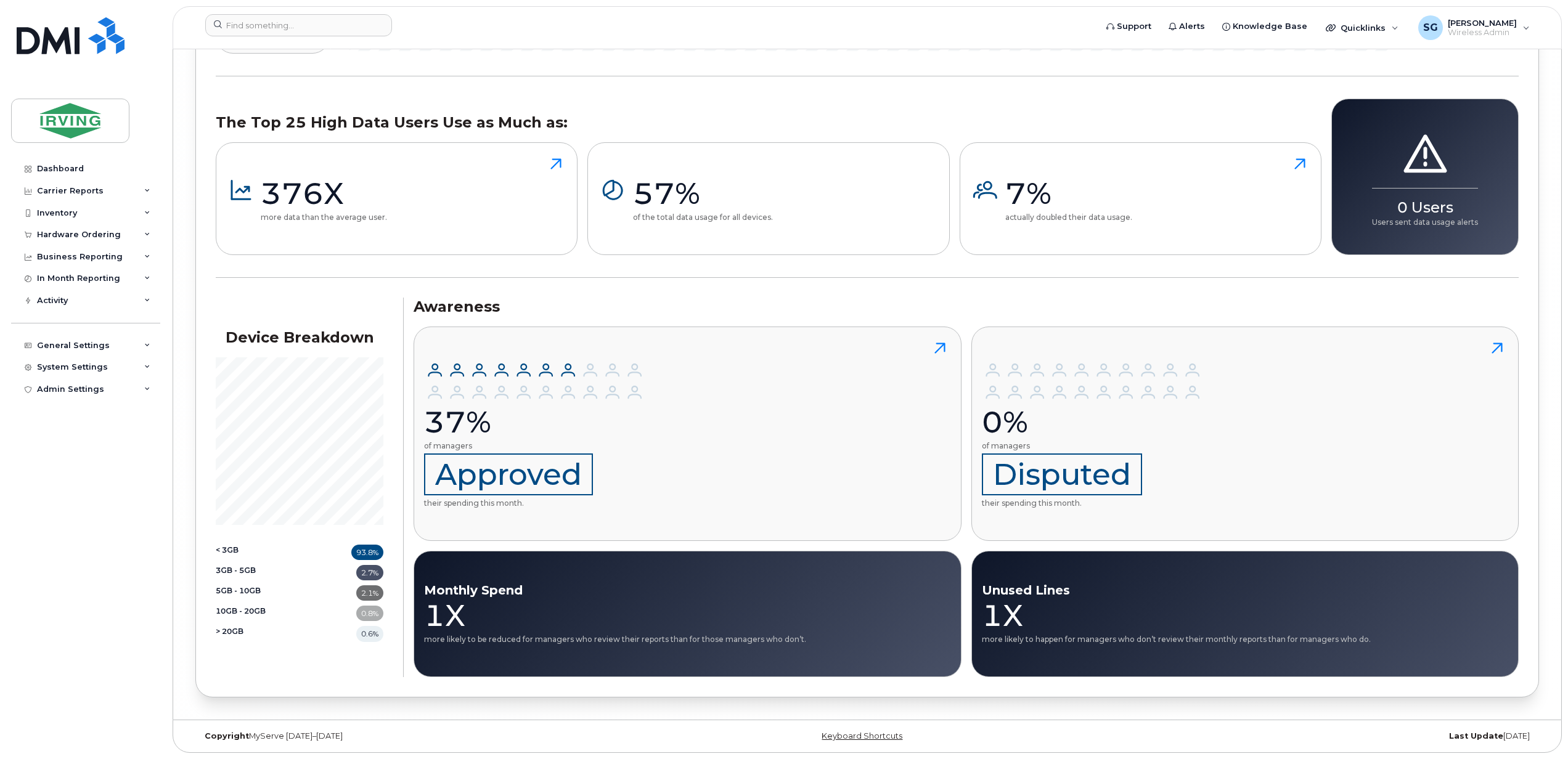
scroll to position [19325, 0]
